Goal: Obtain resource: Download file/media

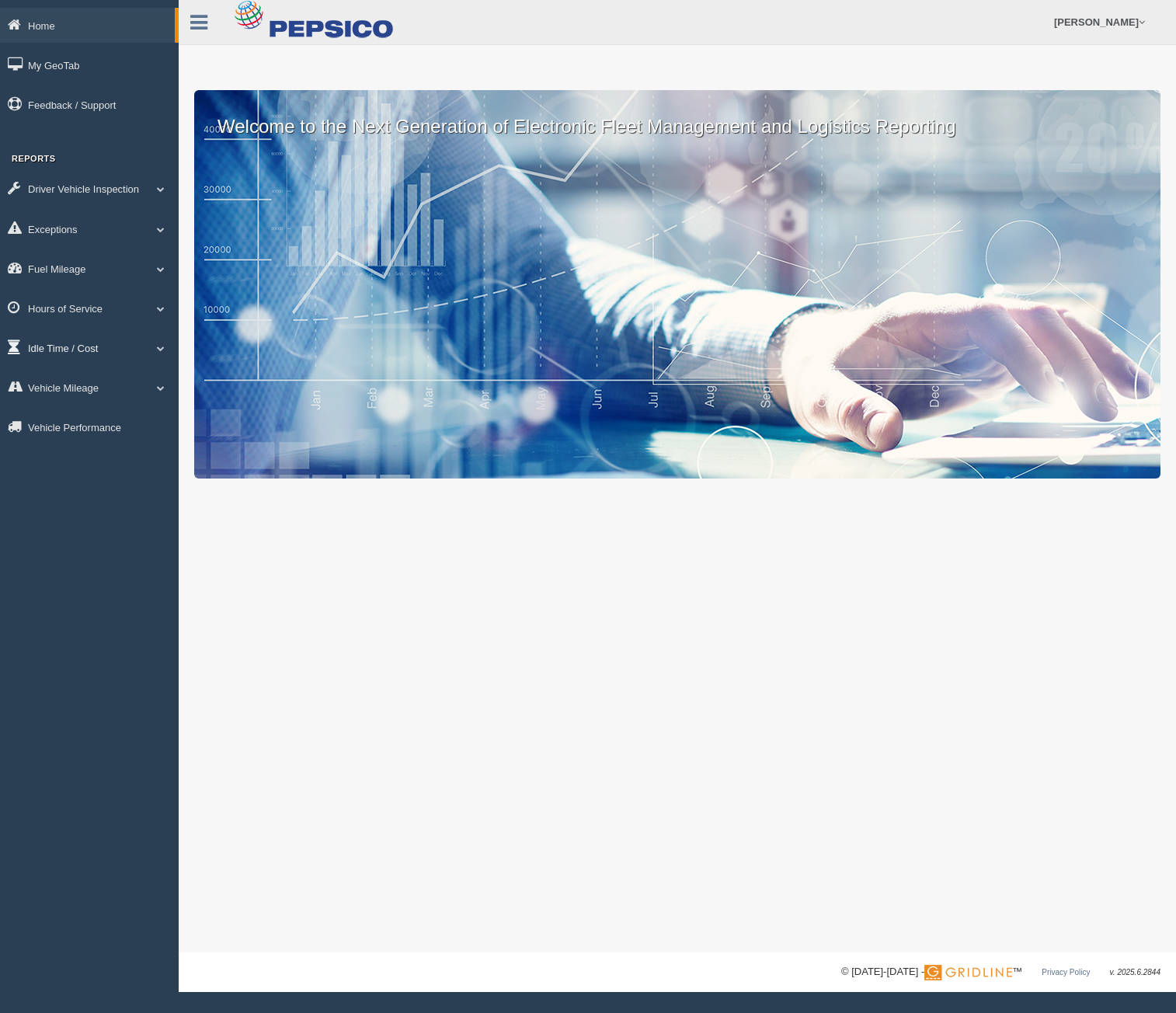
click at [63, 353] on link "Idle Time / Cost" at bounding box center [89, 347] width 179 height 35
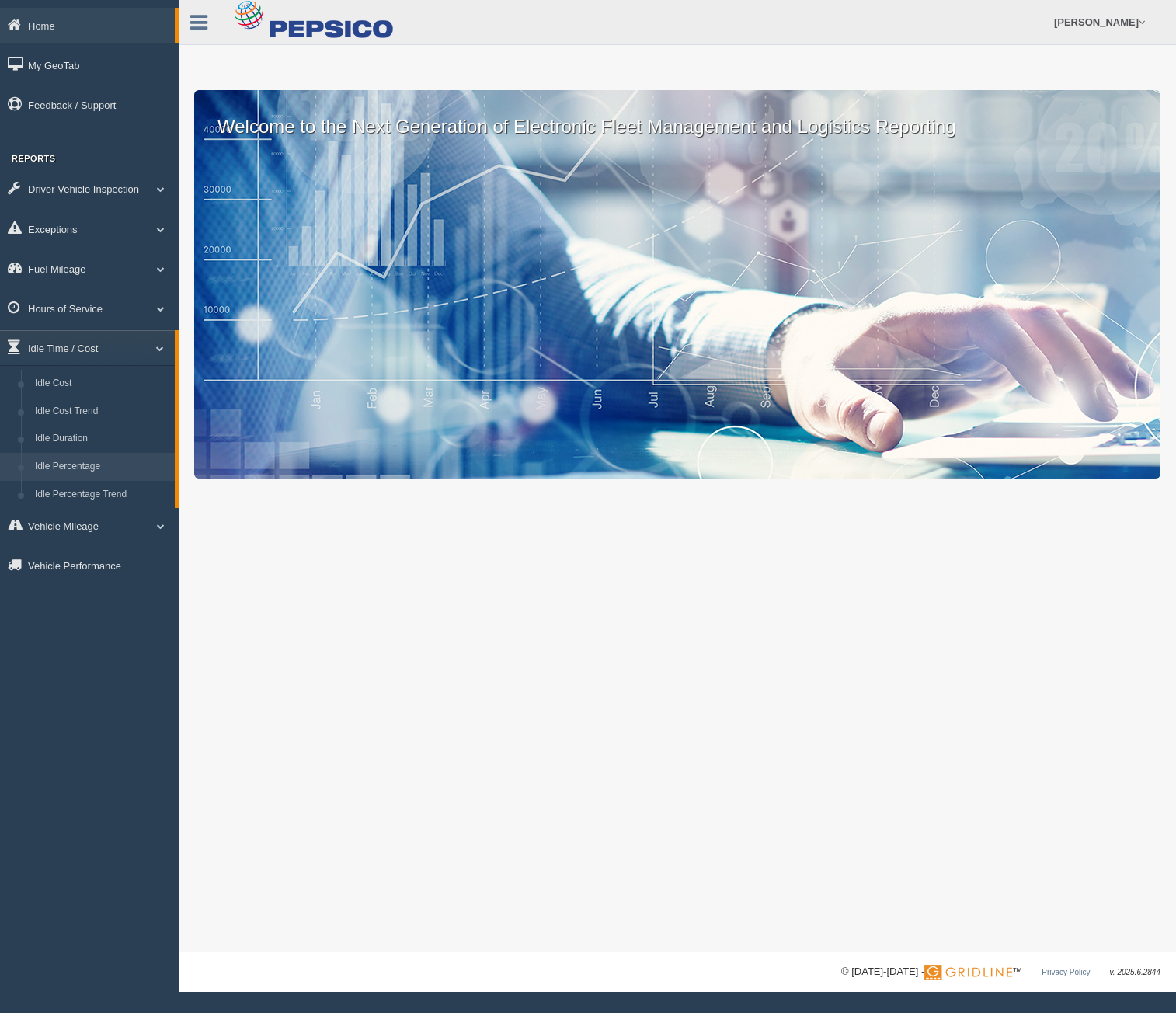
click at [97, 471] on link "Idle Percentage" at bounding box center [102, 467] width 147 height 28
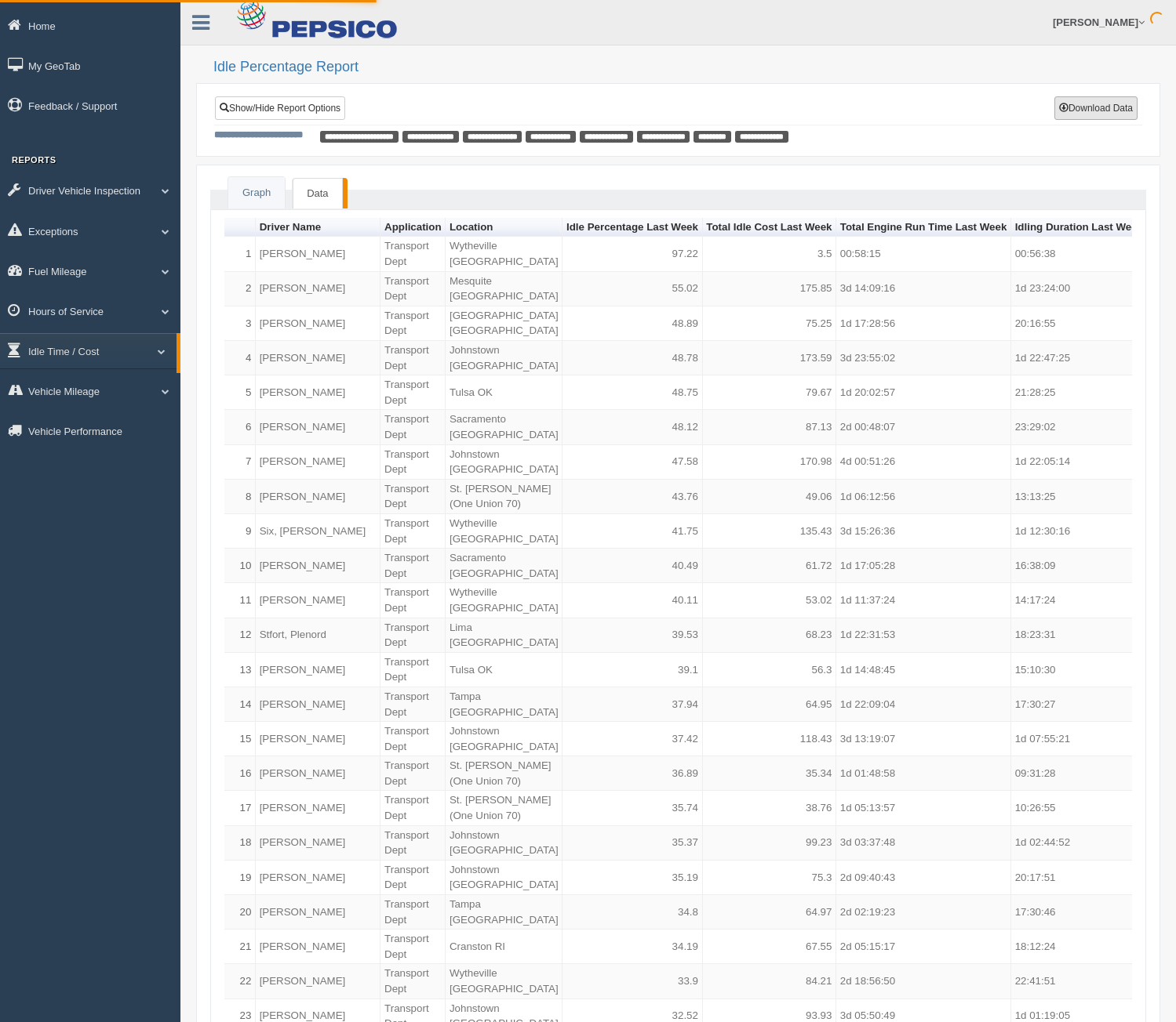
click at [1114, 107] on button "Download Data" at bounding box center [1096, 108] width 83 height 23
